Goal: Obtain resource: Download file/media

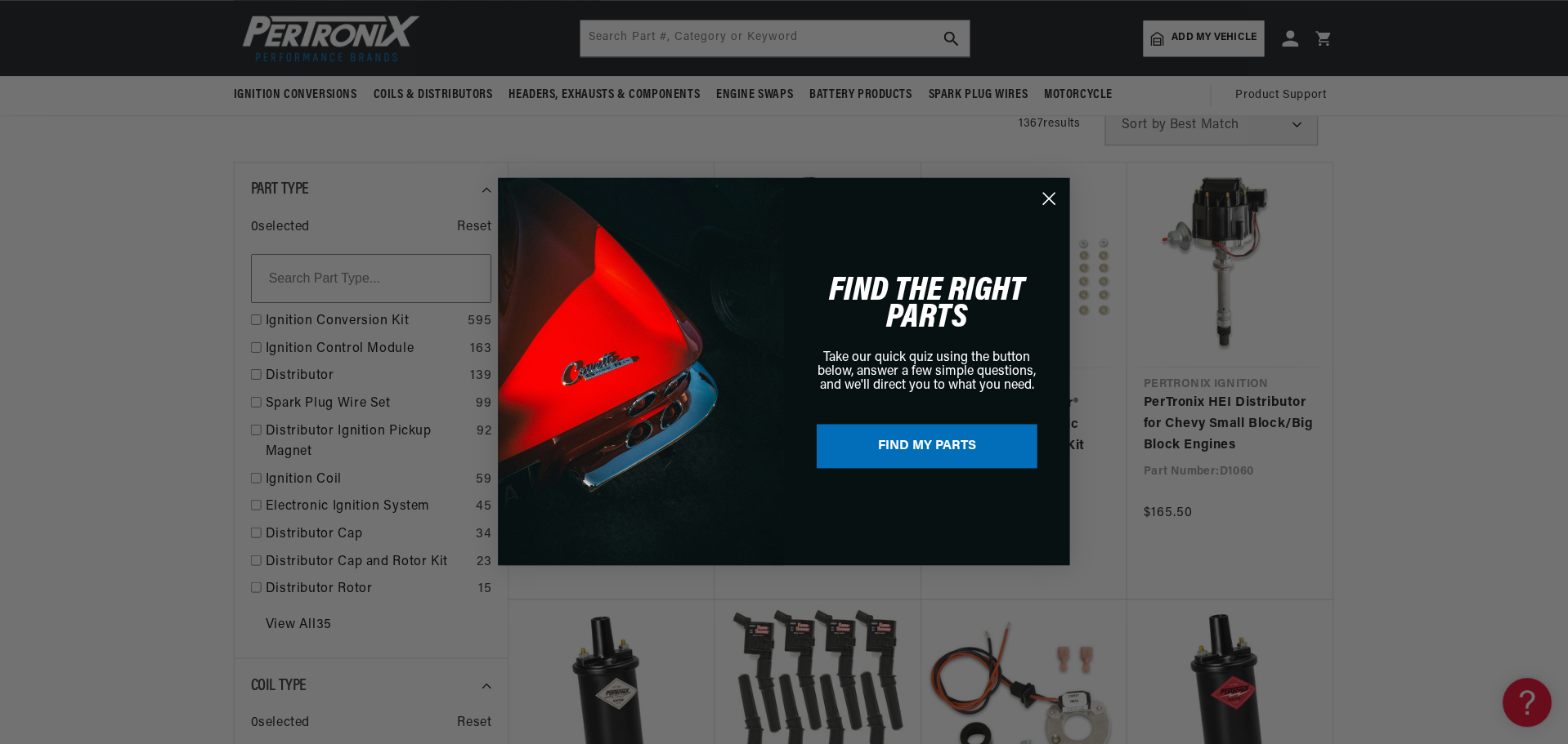
scroll to position [0, 611]
click at [1044, 194] on icon "Close dialog" at bounding box center [1049, 199] width 11 height 11
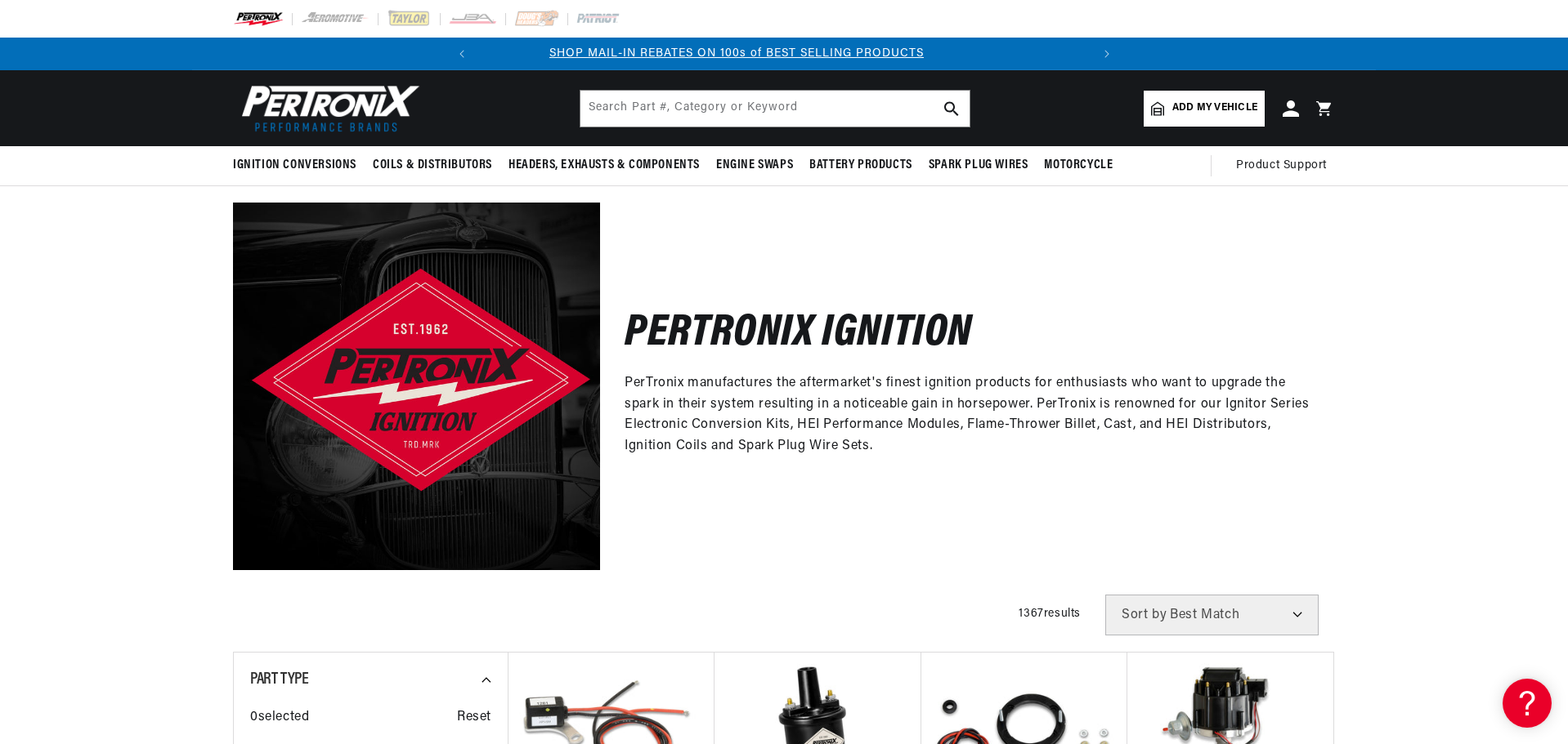
scroll to position [0, 0]
click at [1191, 103] on span "Add my vehicle" at bounding box center [1214, 109] width 85 height 16
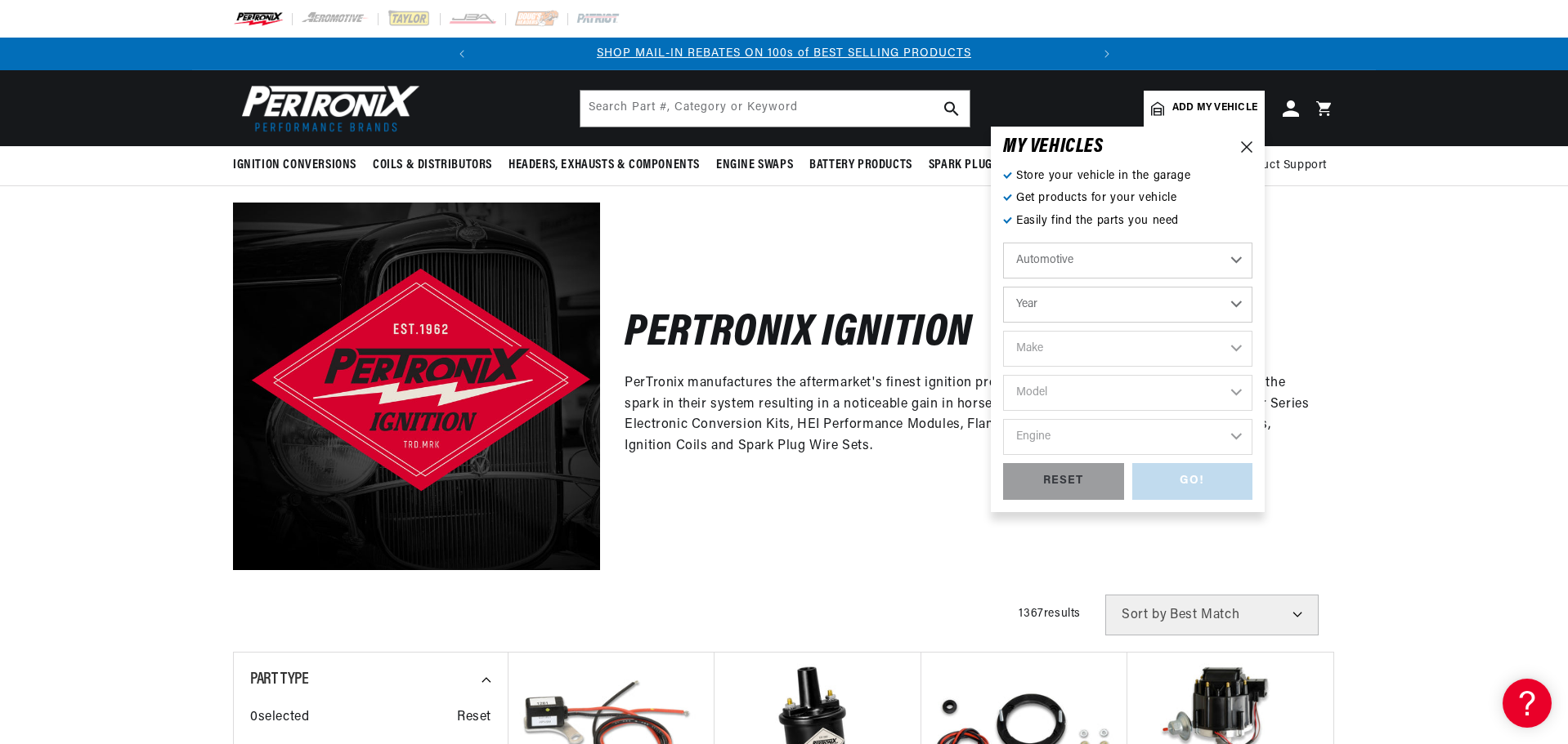
click at [1161, 316] on select "Year [DATE] 2021 2020 2019 2018 2017 2016 2015 2014 2013 2012 2011 2010 2009 20…" at bounding box center [1127, 304] width 249 height 36
select select "1961"
click at [1002, 286] on select "Year [DATE] 2021 2020 2019 2018 2017 2016 2015 2014 2013 2012 2011 2010 2009 20…" at bounding box center [1127, 304] width 249 height 36
select select "1961"
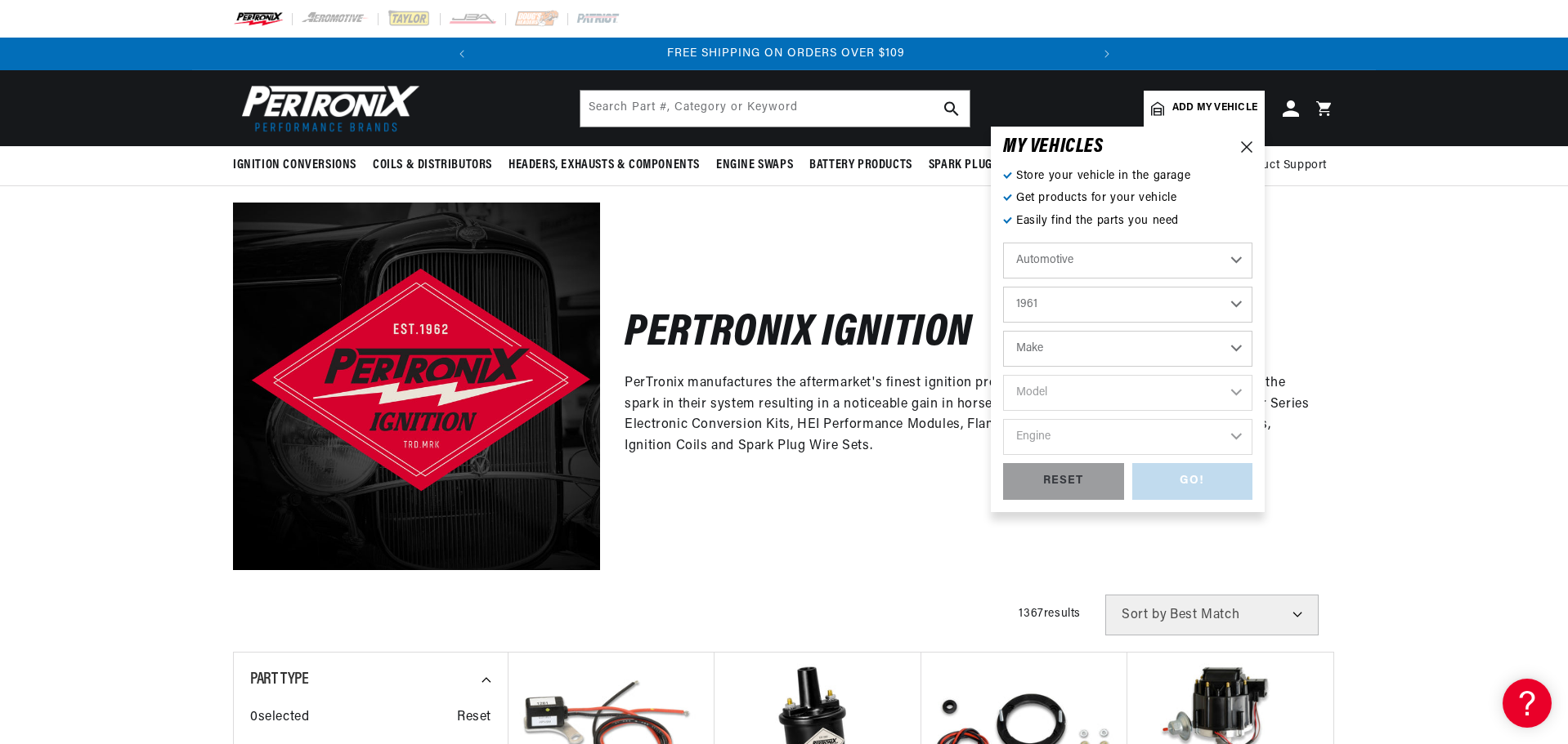
click at [1085, 348] on select "Make Alfa Romeo American Motors Aston [PERSON_NAME][GEOGRAPHIC_DATA] [PERSON_NA…" at bounding box center [1127, 348] width 249 height 36
select select "Pontiac"
click at [1002, 331] on select "Make Alfa Romeo American Motors Aston [PERSON_NAME][GEOGRAPHIC_DATA] [PERSON_NA…" at bounding box center [1127, 348] width 249 height 36
select select "Pontiac"
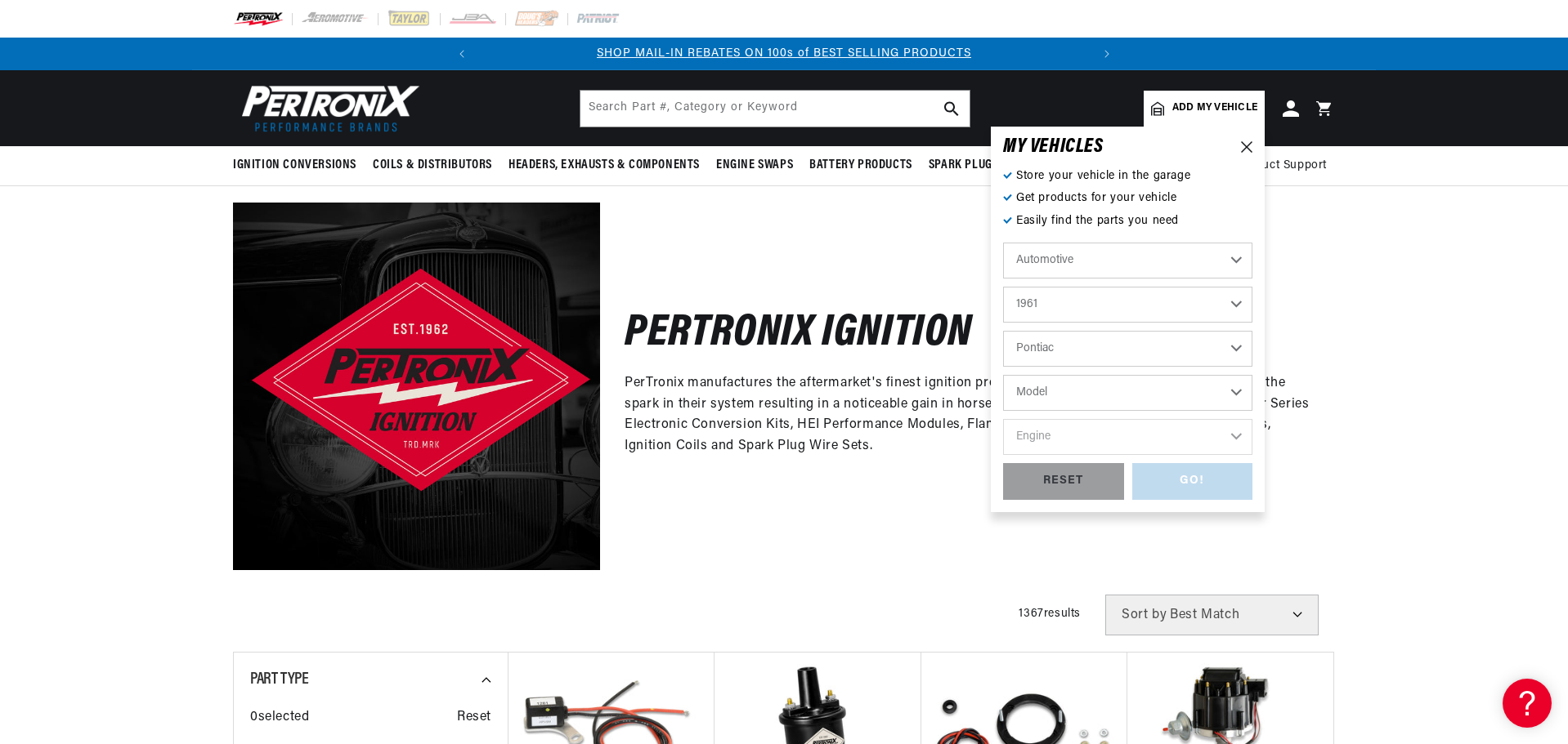
click at [1092, 394] on select "Model [GEOGRAPHIC_DATA] Catalina Laurentian [GEOGRAPHIC_DATA] Star Chief Strato…" at bounding box center [1127, 392] width 249 height 36
select select "Catalina"
click at [1002, 375] on select "Model [GEOGRAPHIC_DATA] Catalina Laurentian [GEOGRAPHIC_DATA] Star Chief Strato…" at bounding box center [1127, 392] width 249 height 36
select select "Catalina"
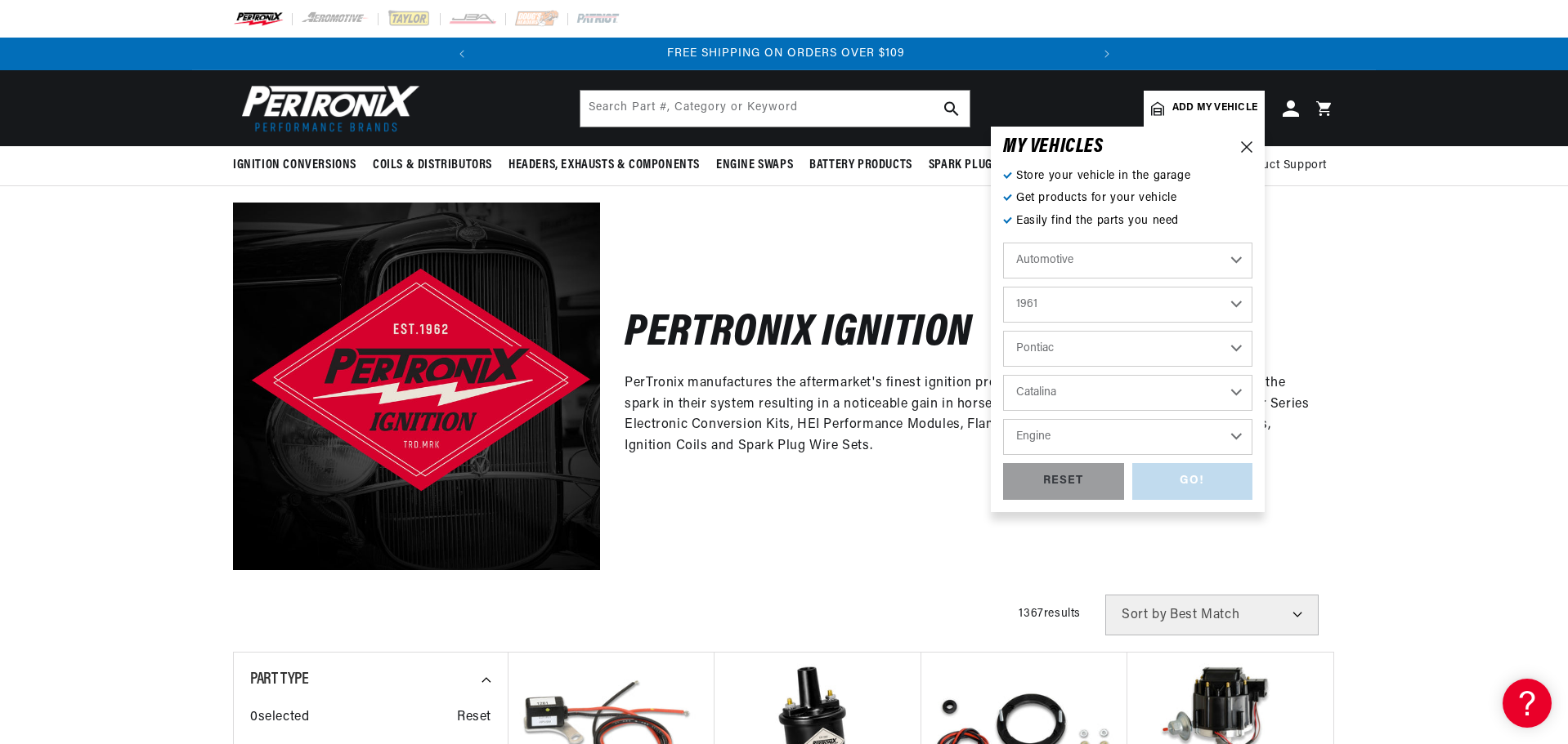
click at [1055, 438] on select "Engine 5.7L 6.1L 6.4L 6.6L 6.9L 7.0L 7.5L" at bounding box center [1127, 437] width 249 height 36
select select "6.6L"
click at [1002, 419] on select "Engine 5.7L 6.1L 6.4L 6.6L 6.9L 7.0L 7.5L" at bounding box center [1127, 437] width 249 height 36
select select "6.6L"
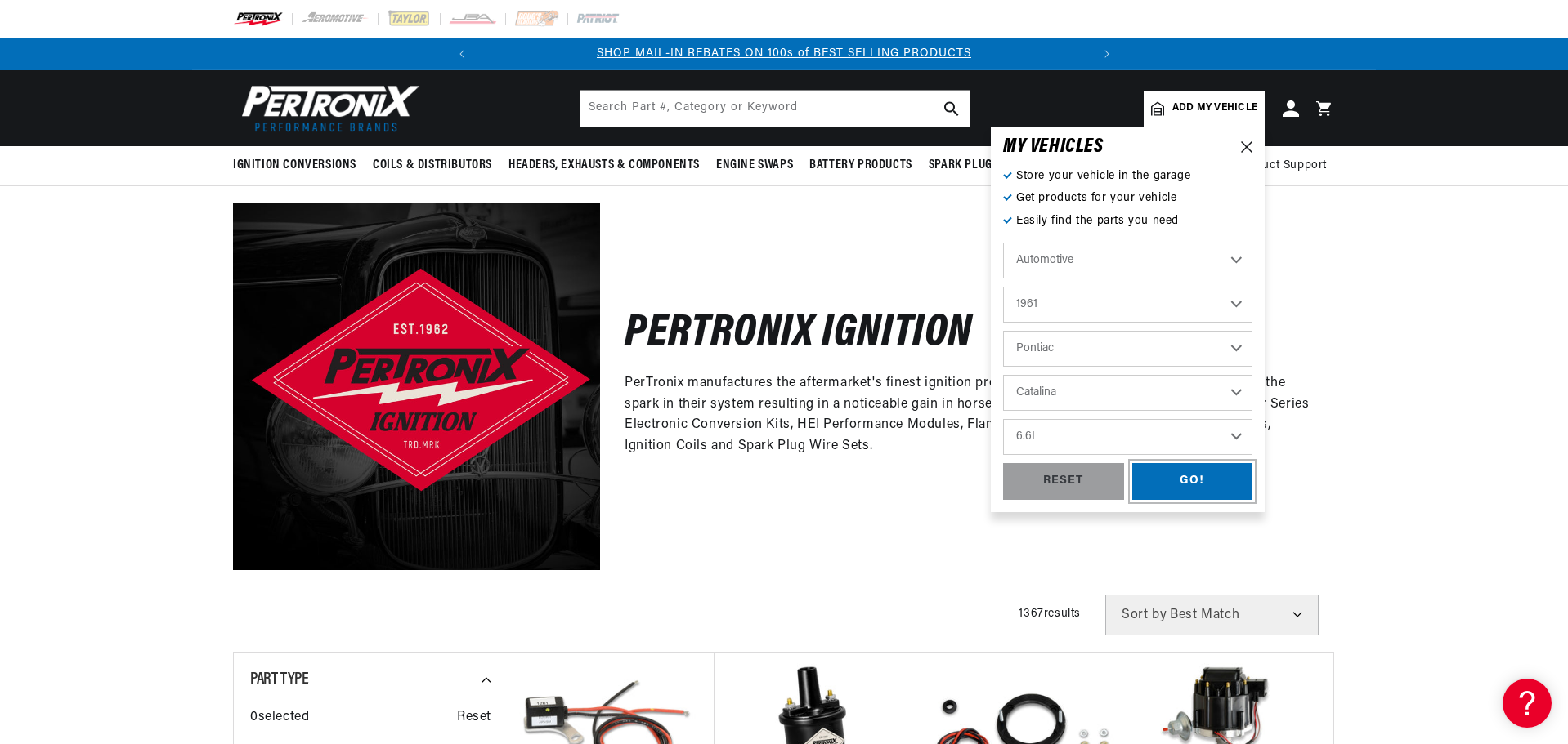
click at [1187, 487] on div "GO!" at bounding box center [1192, 481] width 121 height 36
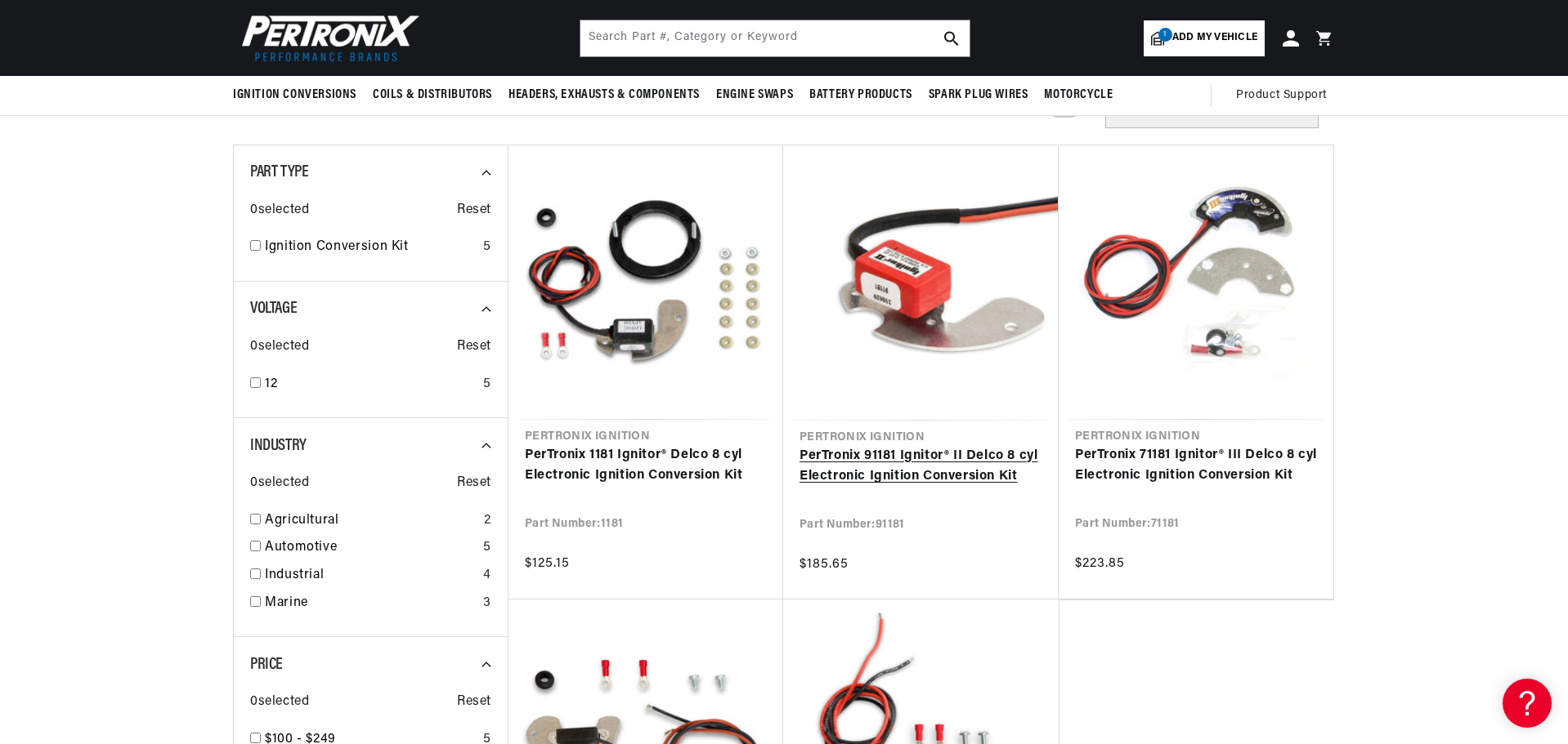
scroll to position [0, 611]
click at [924, 471] on link "PerTronix 91181 Ignitor® II Delco 8 cyl Electronic Ignition Conversion Kit" at bounding box center [920, 467] width 242 height 42
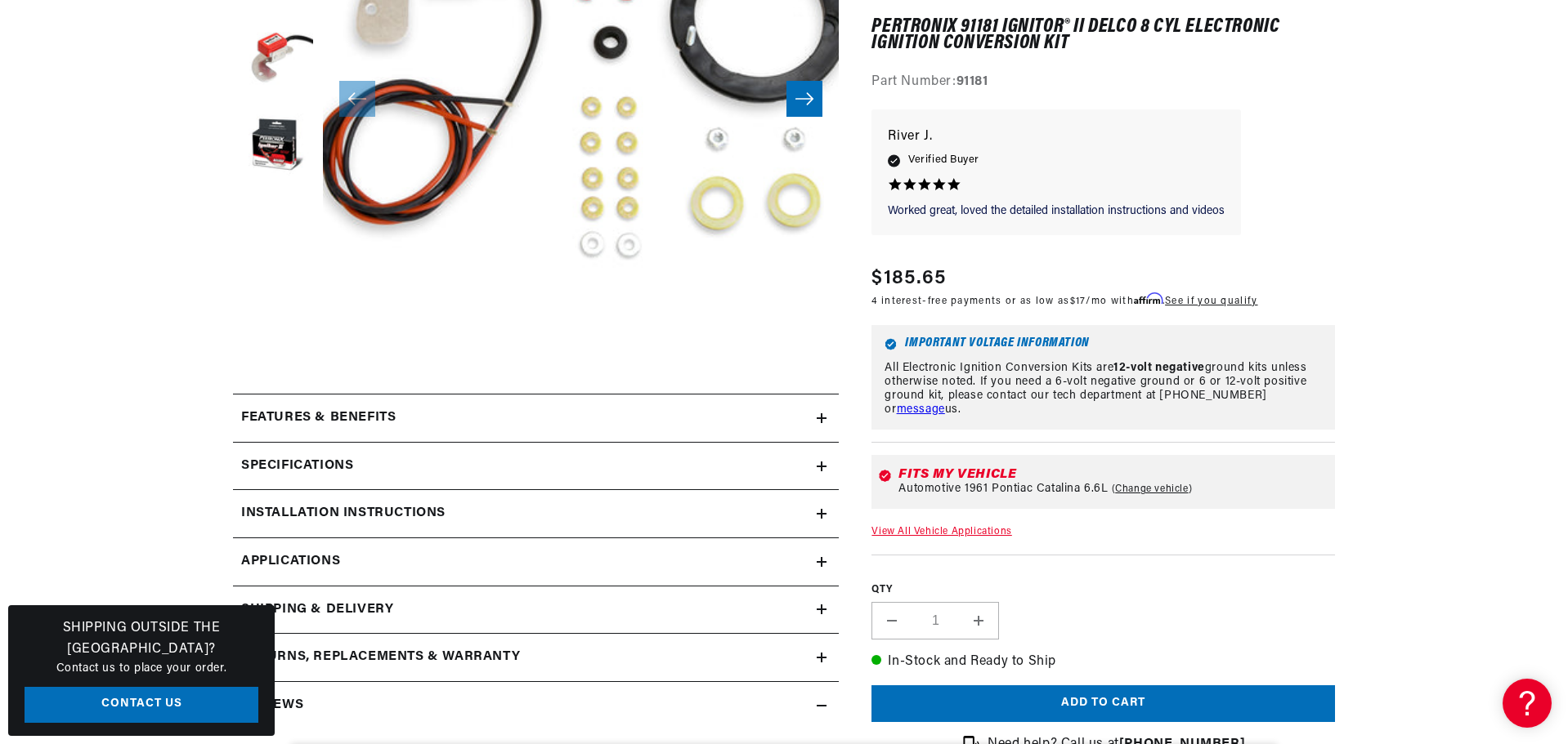
scroll to position [0, 611]
click at [824, 418] on icon at bounding box center [821, 418] width 10 height 0
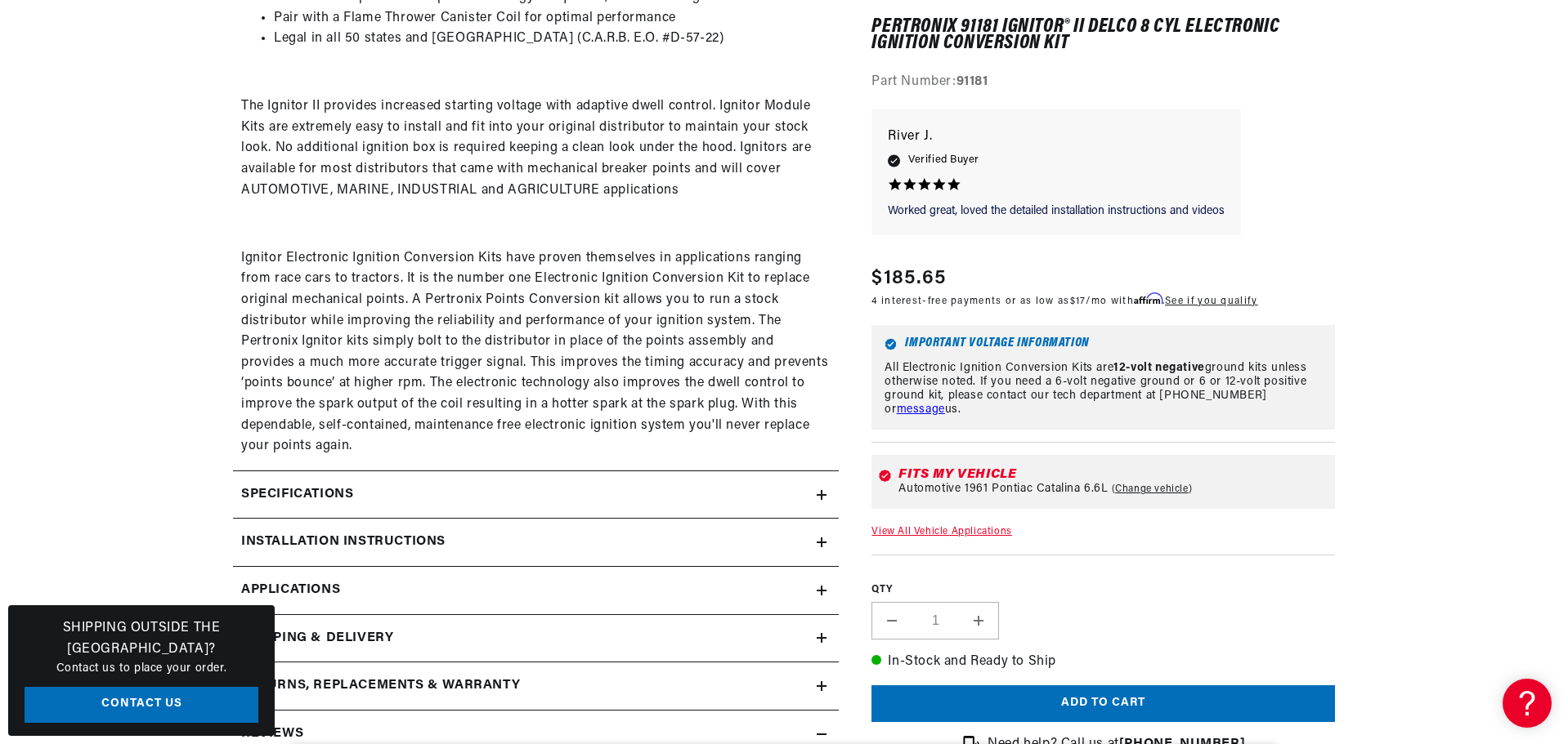
scroll to position [1062, 0]
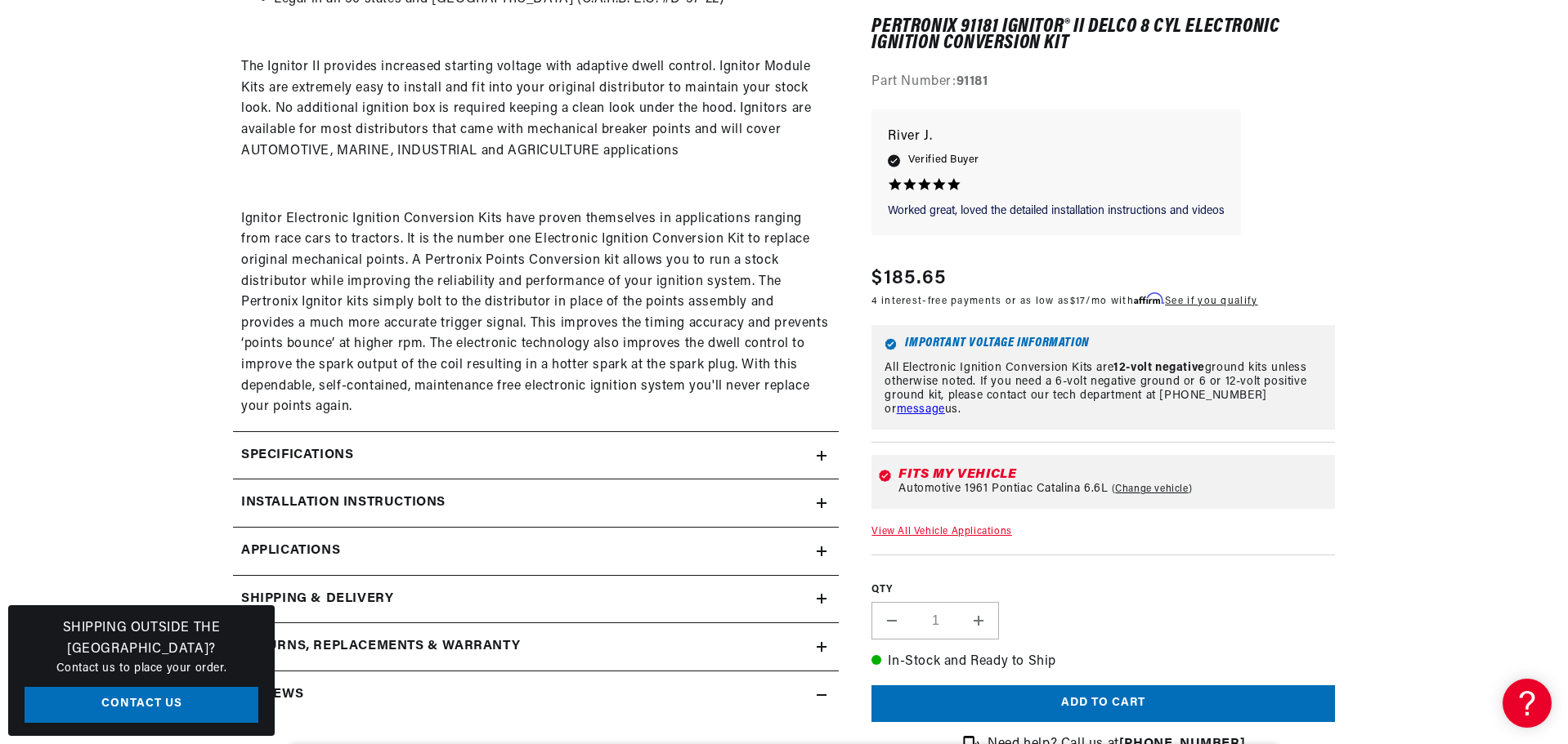
click at [310, 458] on h2 "Specifications" at bounding box center [297, 456] width 112 height 21
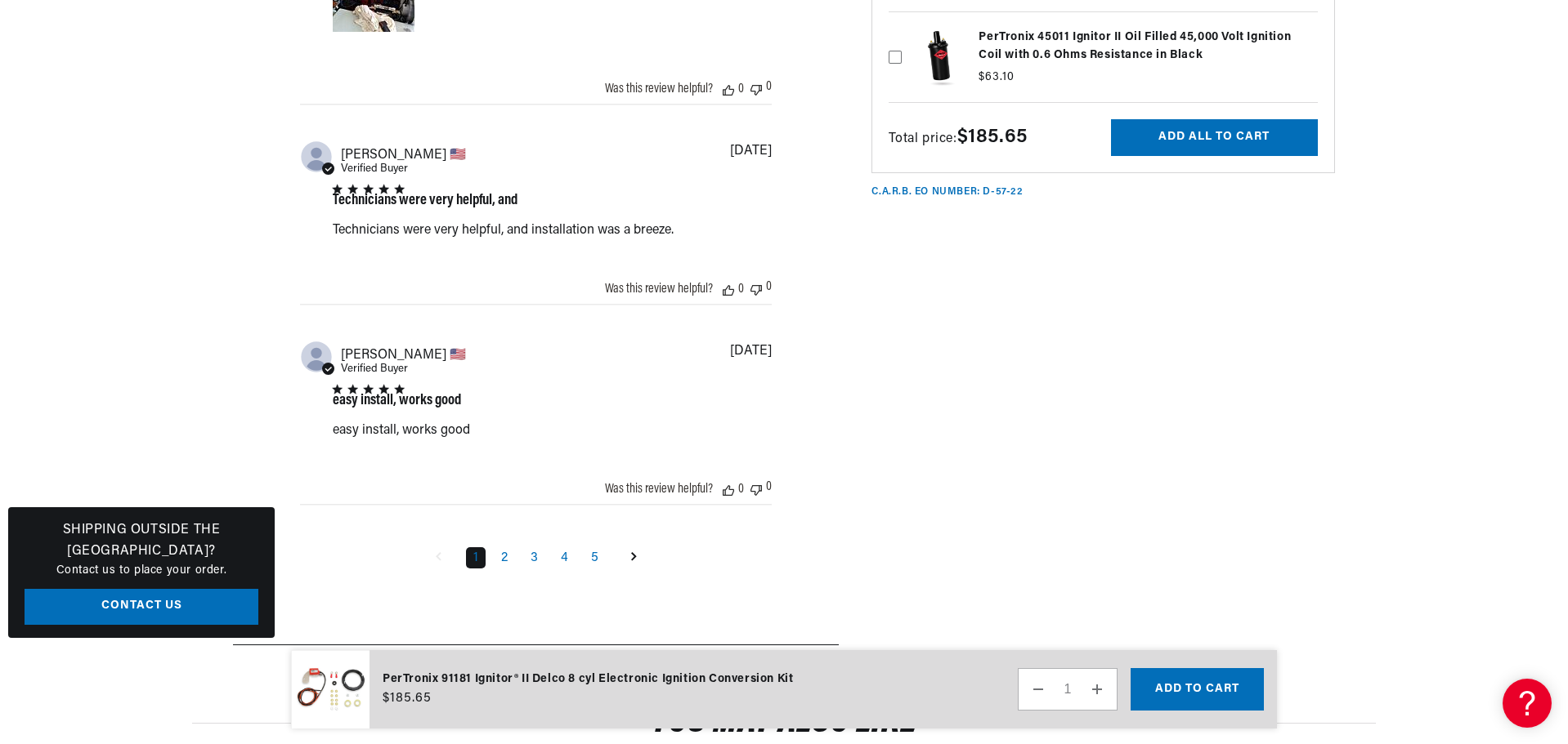
scroll to position [3513, 0]
click at [500, 563] on link "2" at bounding box center [504, 556] width 21 height 21
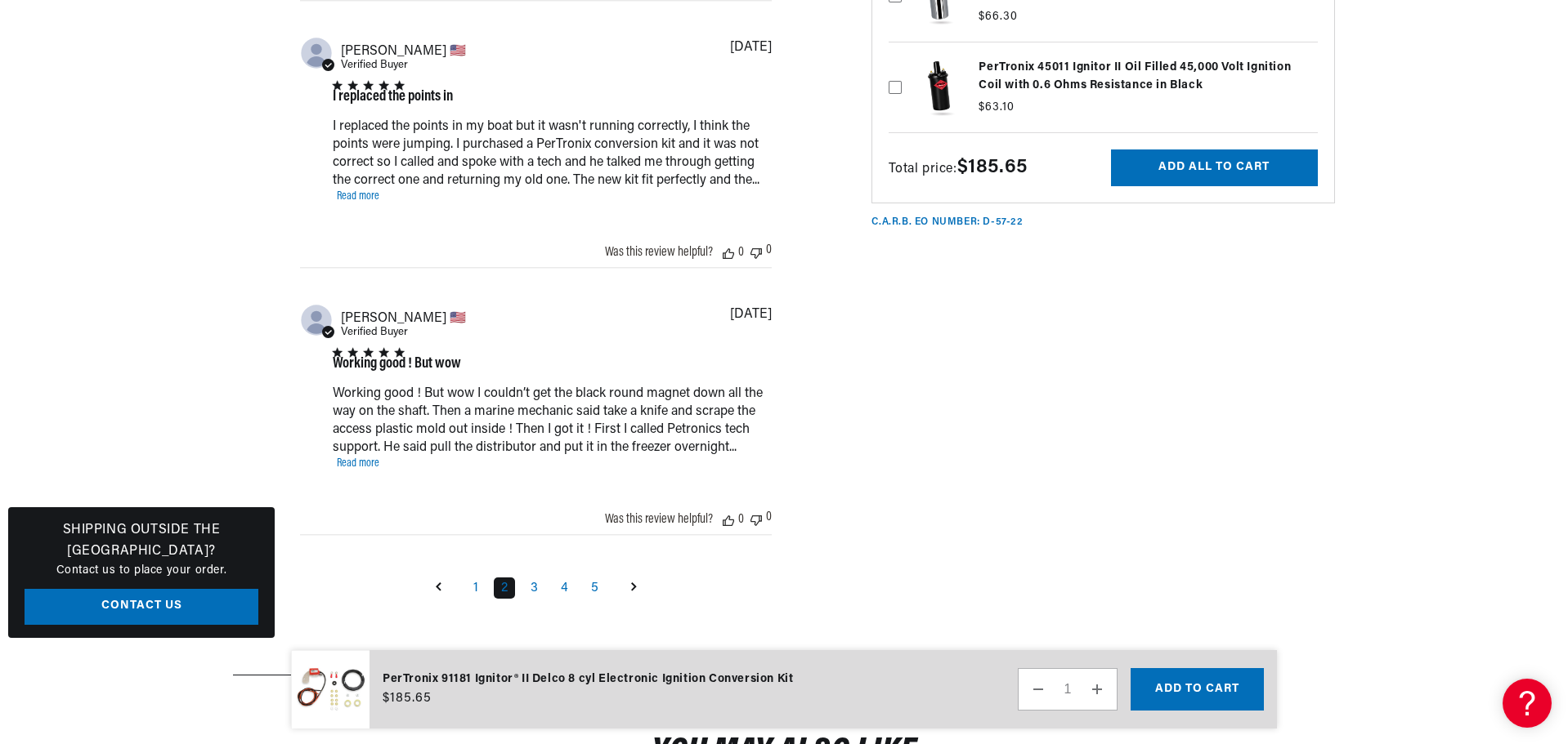
scroll to position [0, 611]
click at [533, 592] on link "3" at bounding box center [533, 588] width 22 height 21
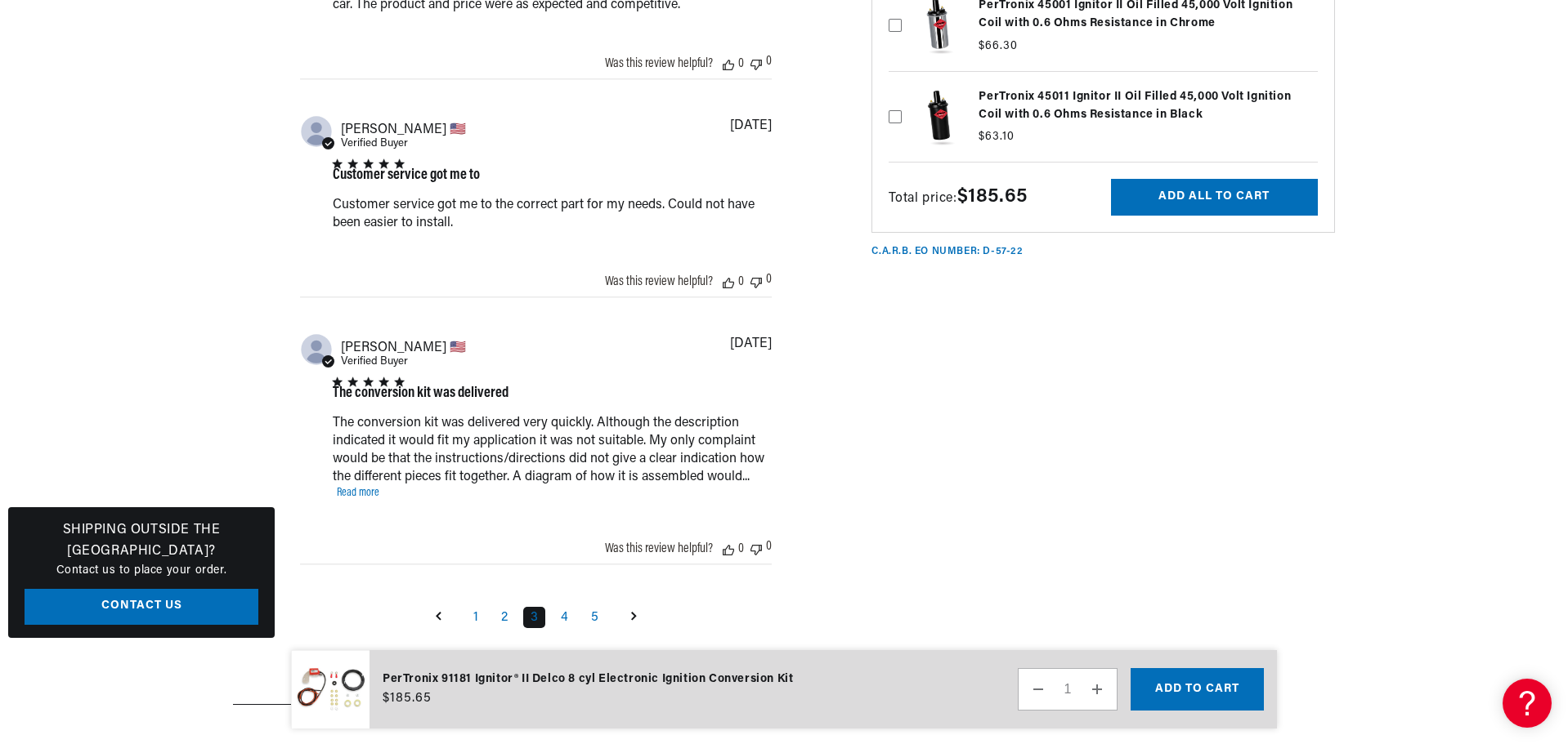
scroll to position [0, 0]
click at [566, 622] on link "4" at bounding box center [564, 617] width 22 height 21
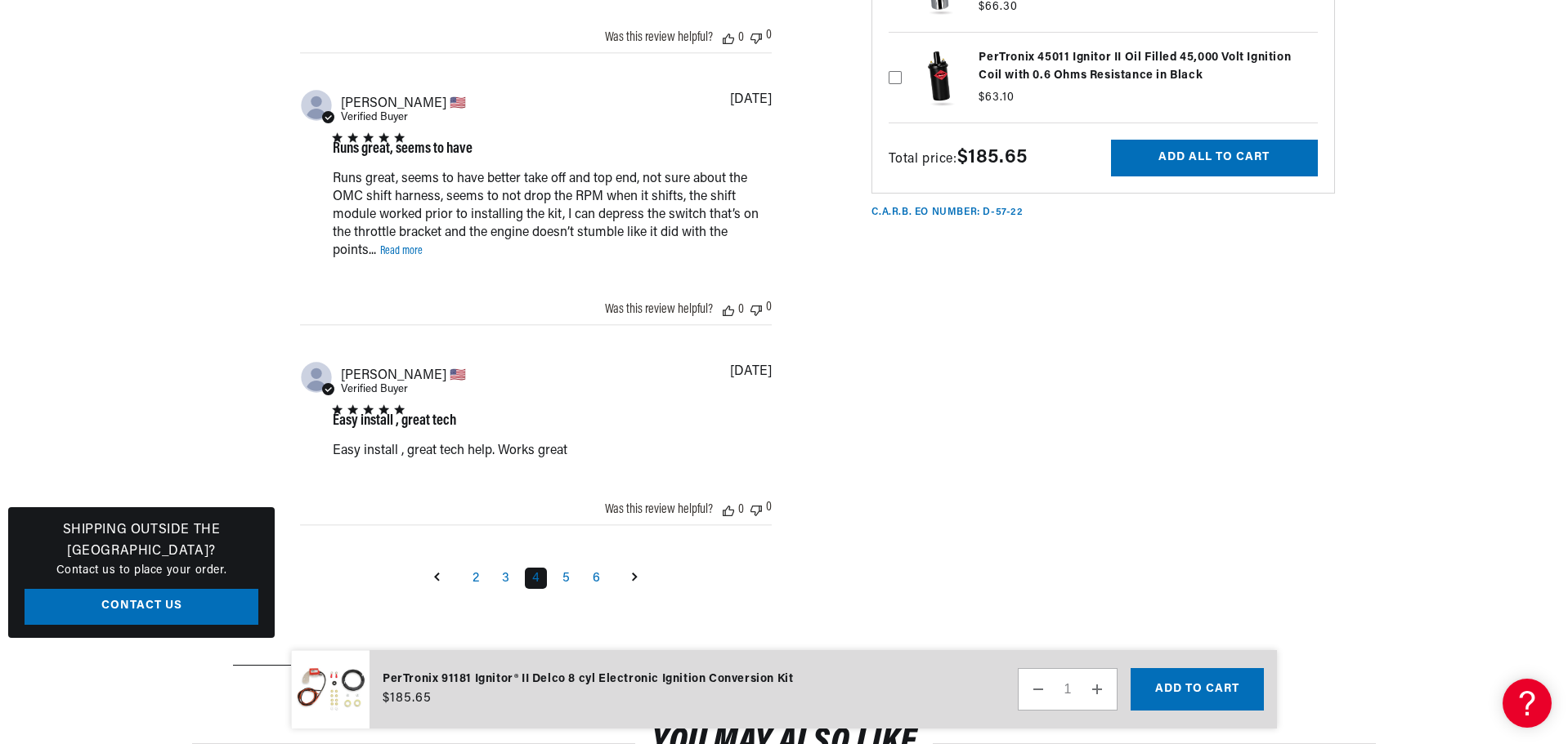
scroll to position [3423, 0]
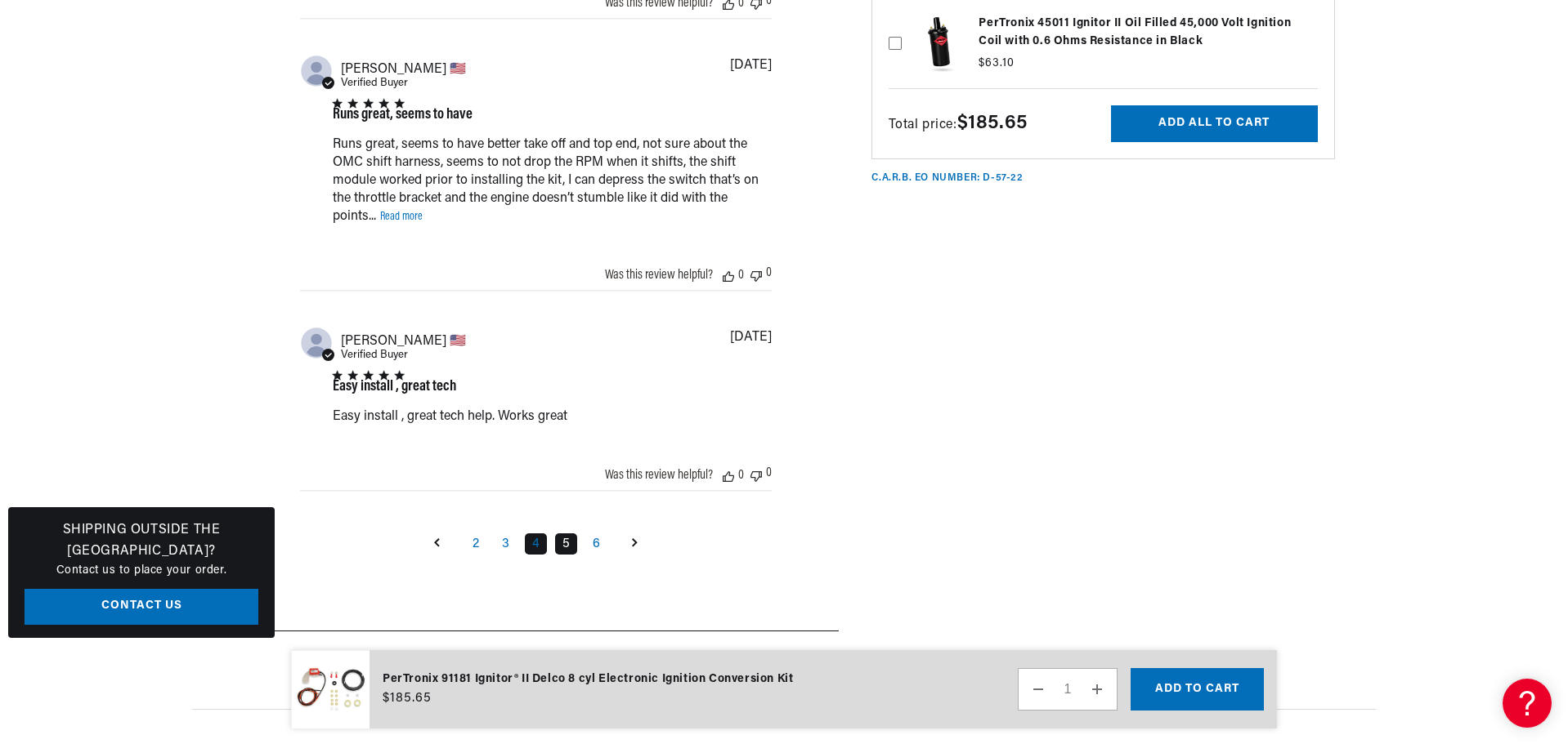
click at [567, 551] on link "5" at bounding box center [566, 543] width 22 height 21
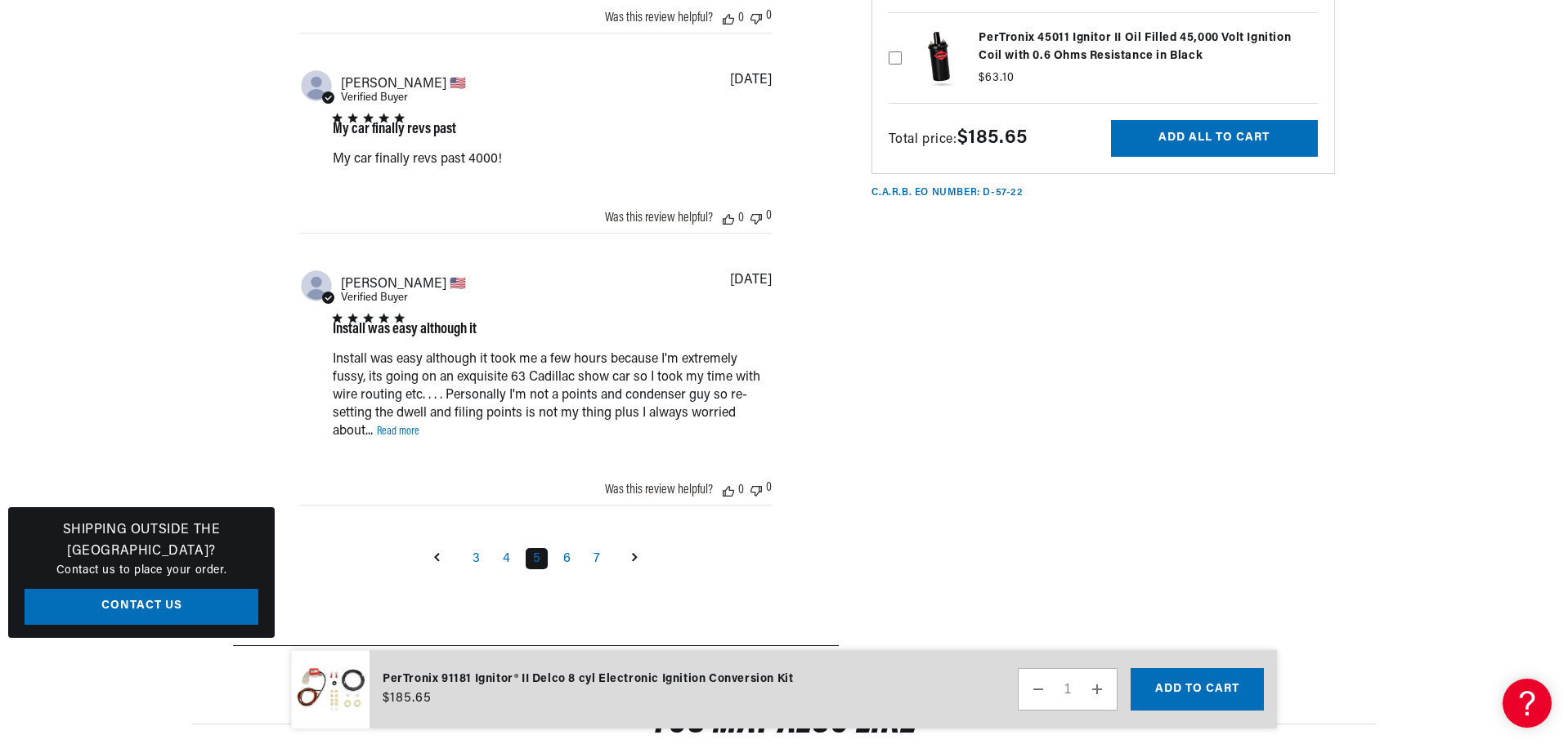
scroll to position [0, 0]
click at [566, 564] on link "6" at bounding box center [566, 558] width 22 height 21
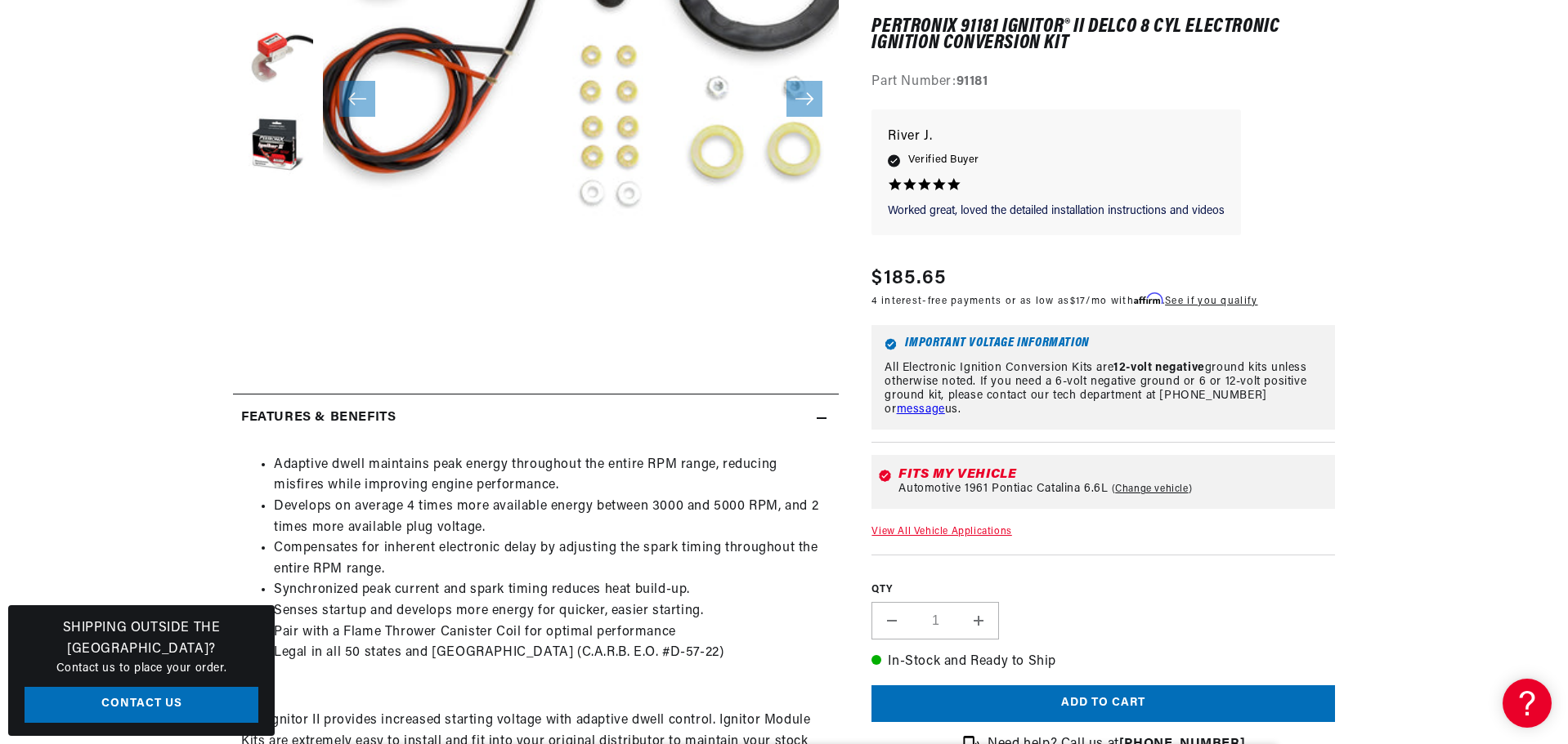
scroll to position [462, 0]
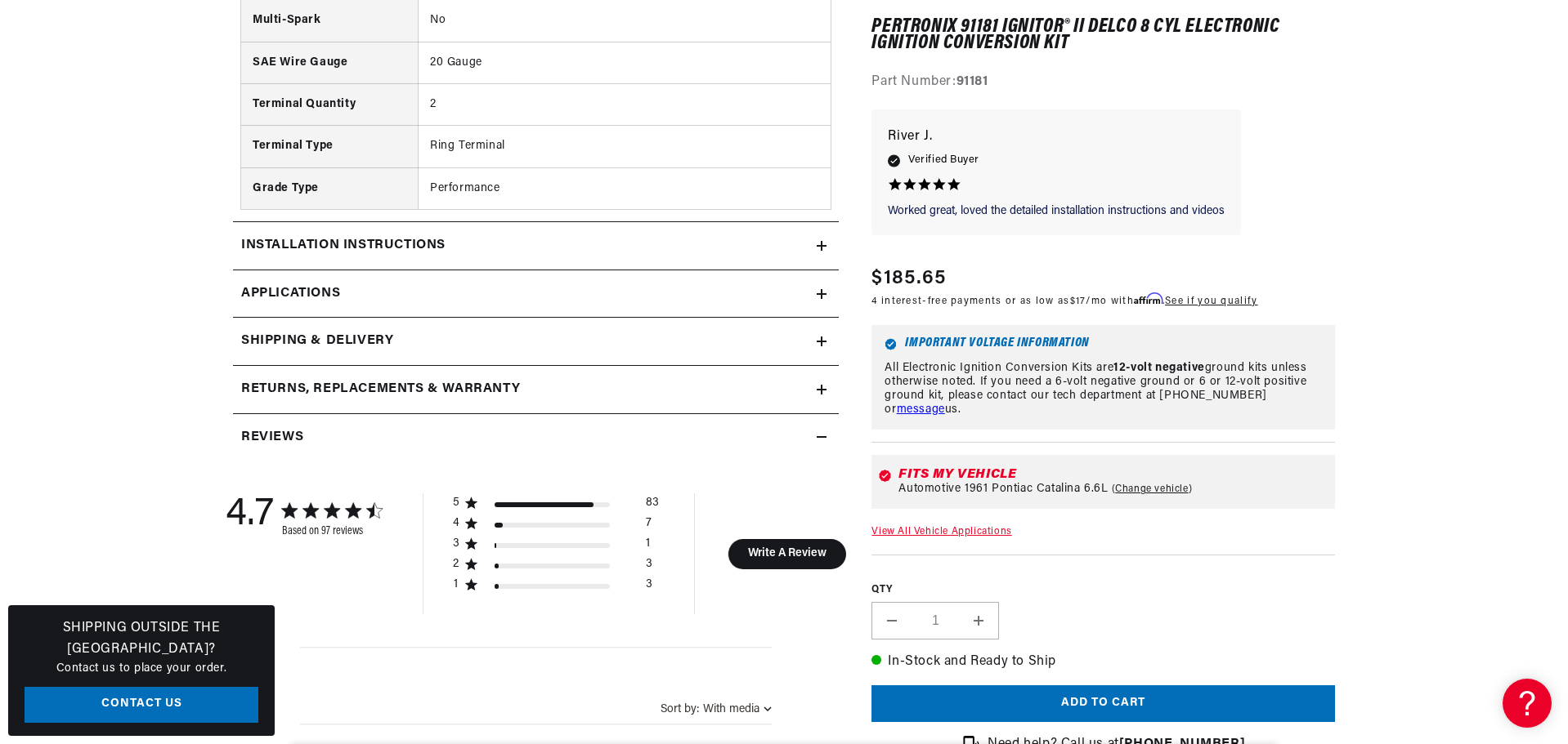
click at [289, 241] on h2 "Installation instructions" at bounding box center [343, 246] width 204 height 21
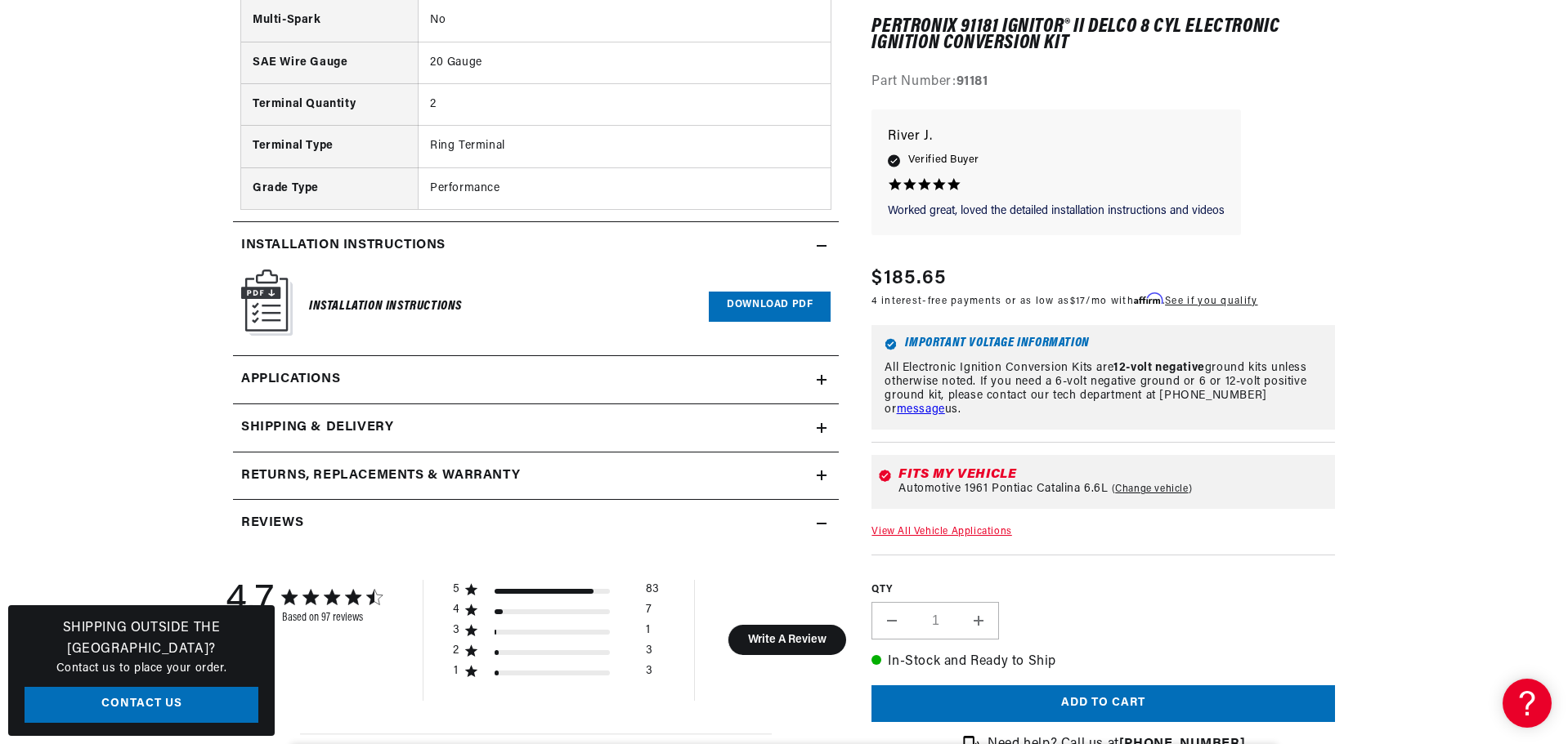
click at [789, 307] on link "Download PDF" at bounding box center [770, 306] width 122 height 30
